Goal: Task Accomplishment & Management: Use online tool/utility

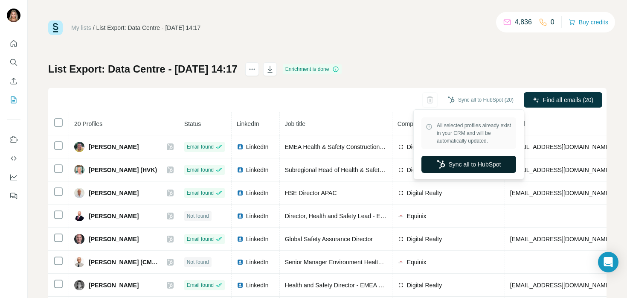
click at [455, 169] on button "Sync all to HubSpot" at bounding box center [468, 164] width 95 height 17
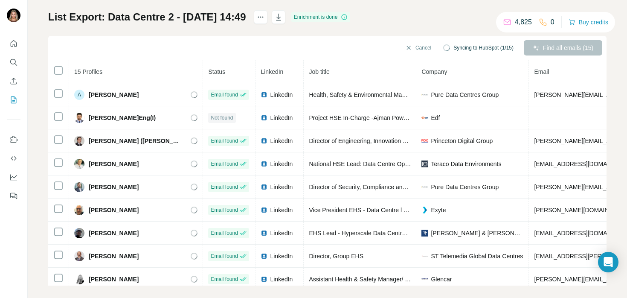
scroll to position [51, 0]
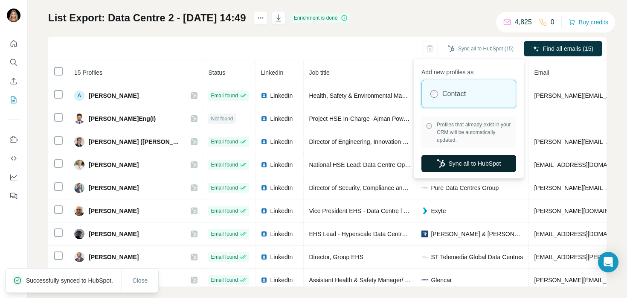
click at [456, 164] on button "Sync all to HubSpot" at bounding box center [468, 163] width 95 height 17
